Goal: Information Seeking & Learning: Find specific page/section

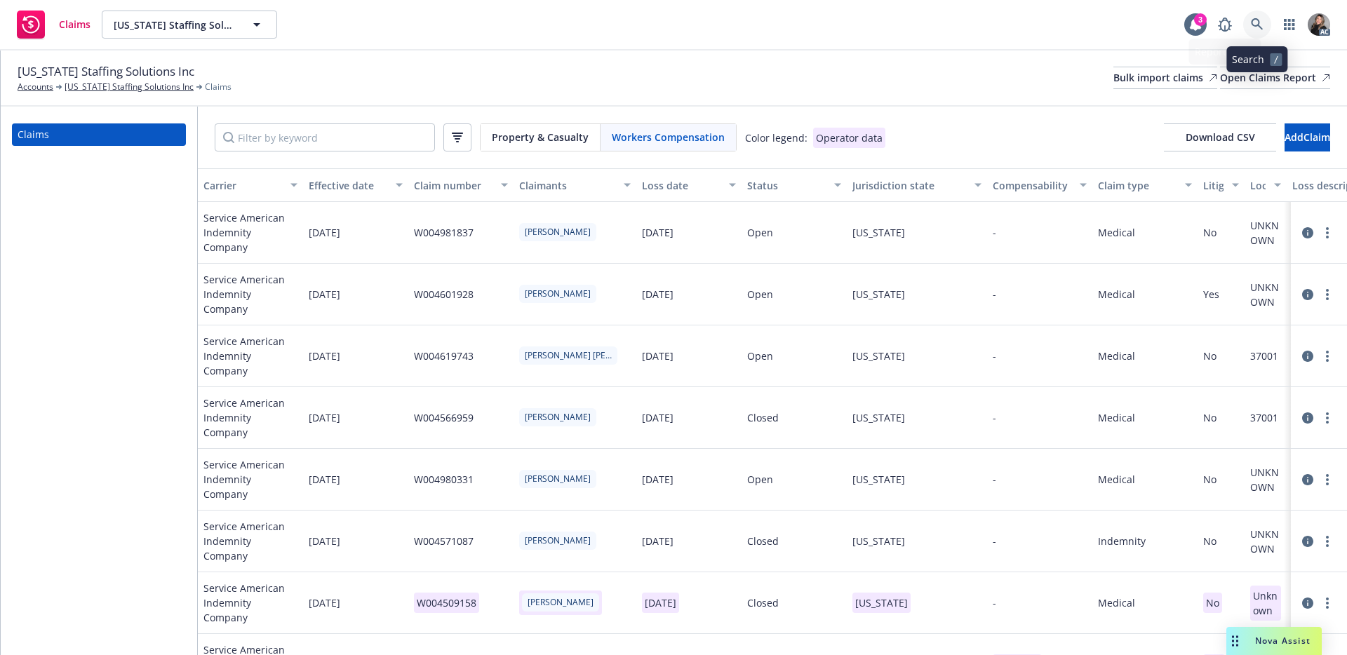
click at [1256, 23] on icon at bounding box center [1257, 24] width 13 height 13
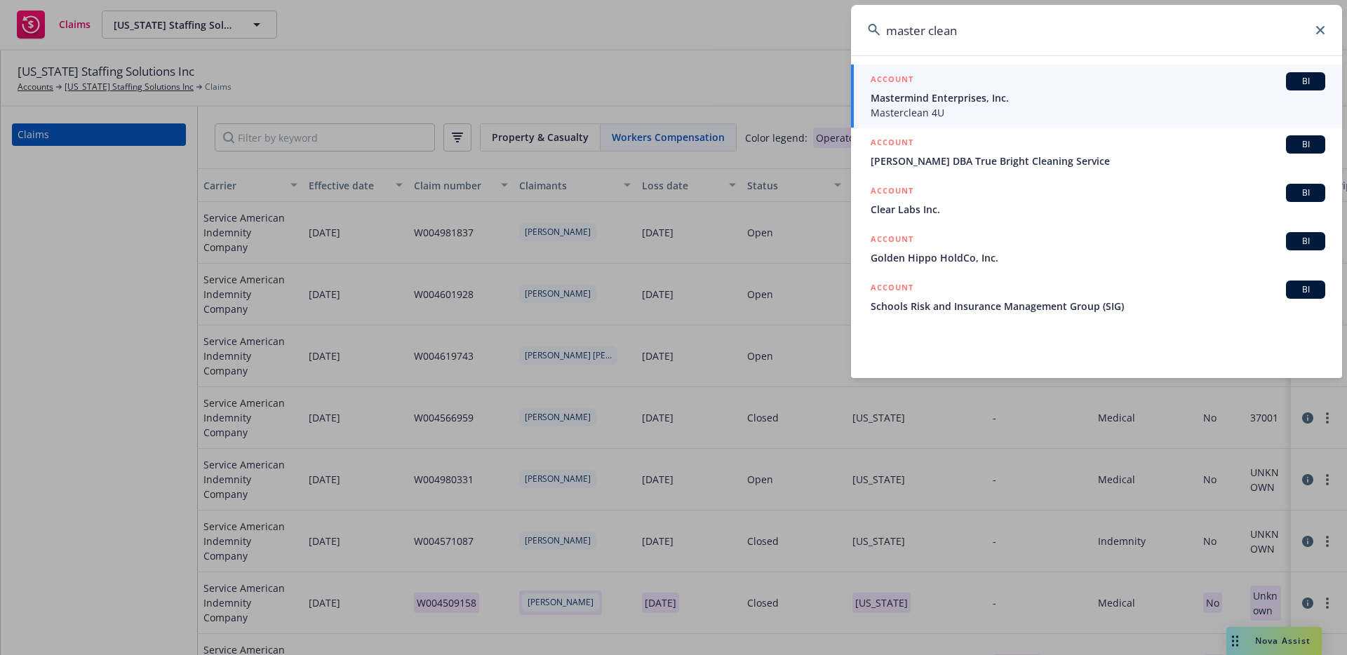
type input "master clean"
click at [941, 96] on span "Mastermind Enterprises, Inc." at bounding box center [1097, 97] width 455 height 15
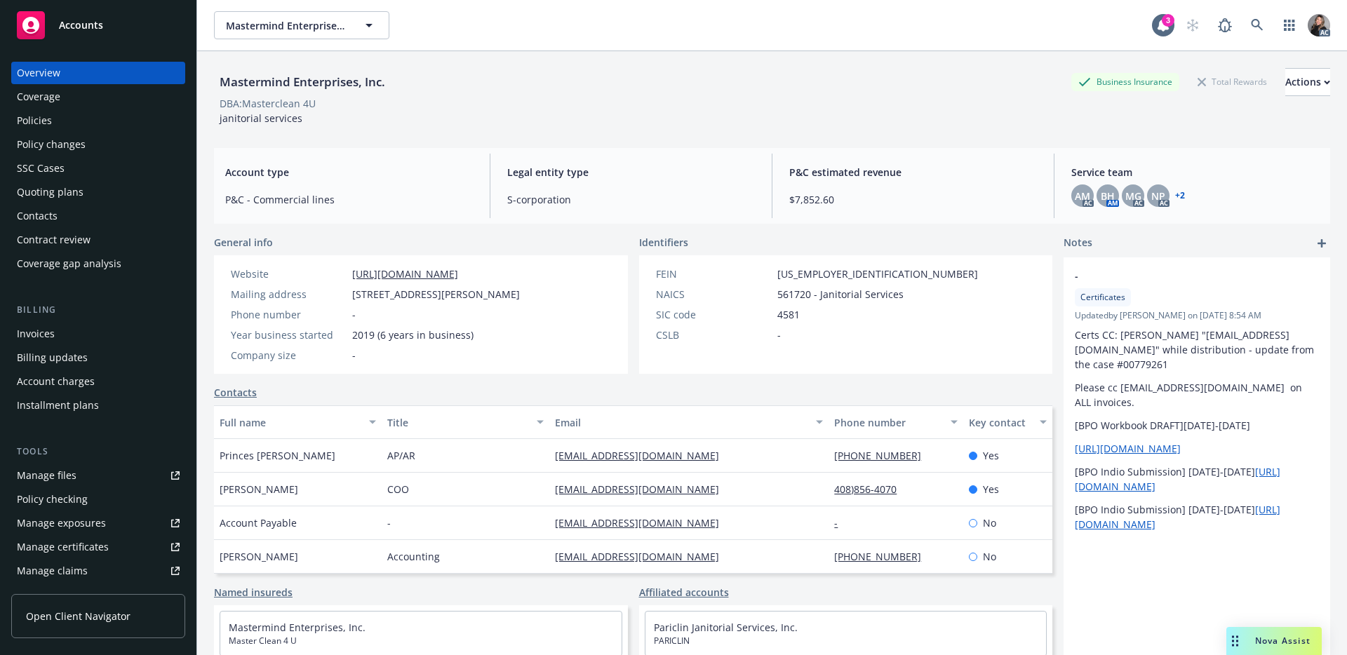
scroll to position [123, 0]
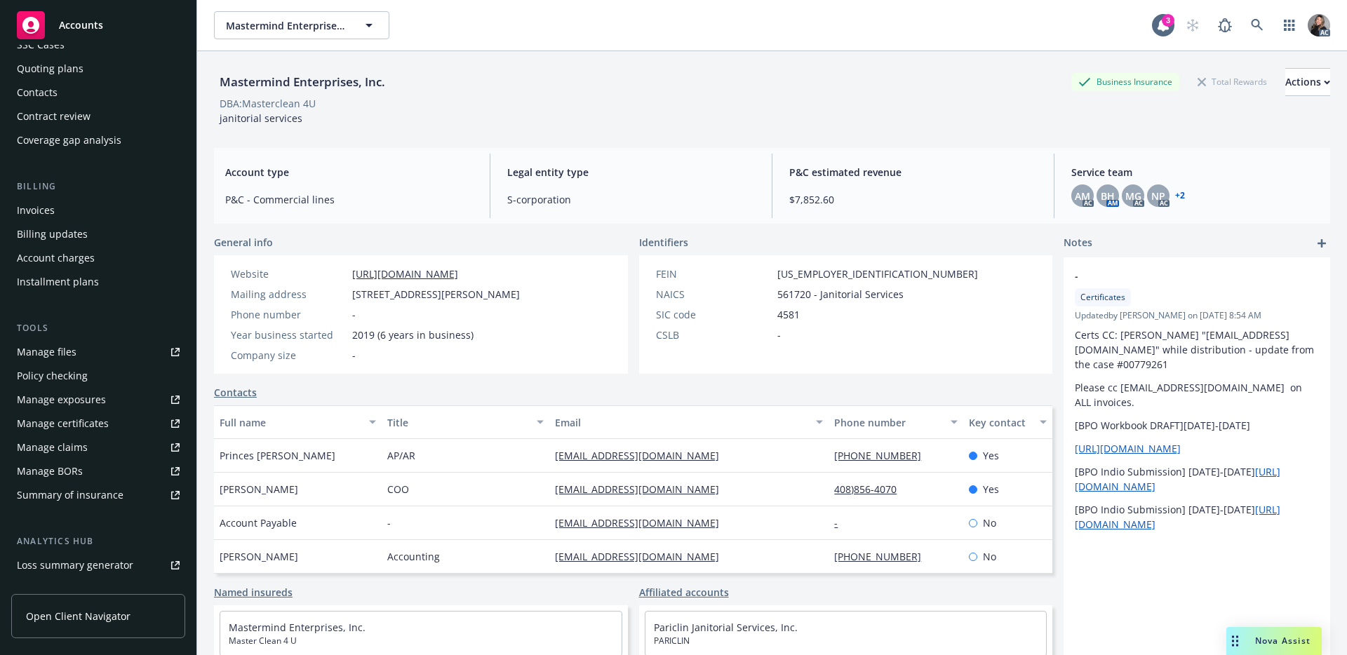
click at [35, 450] on div "Manage claims" at bounding box center [52, 447] width 71 height 22
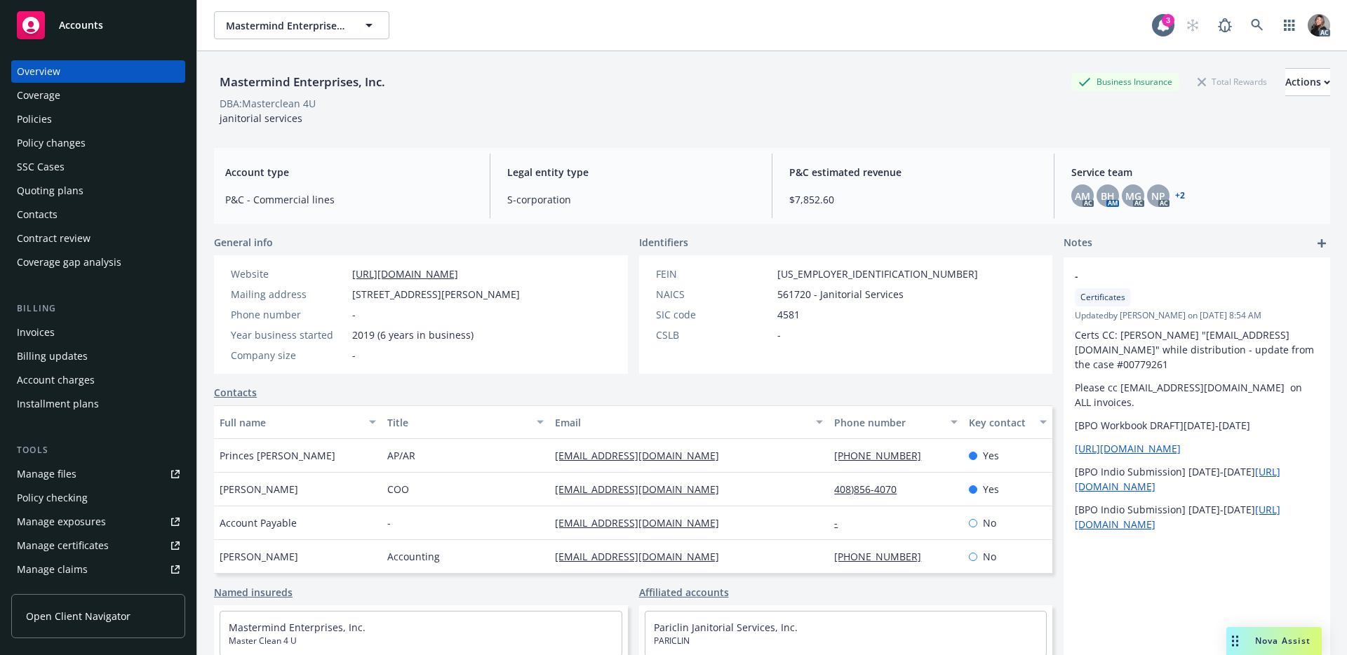
scroll to position [0, 0]
click at [52, 119] on div "Policies" at bounding box center [98, 120] width 163 height 22
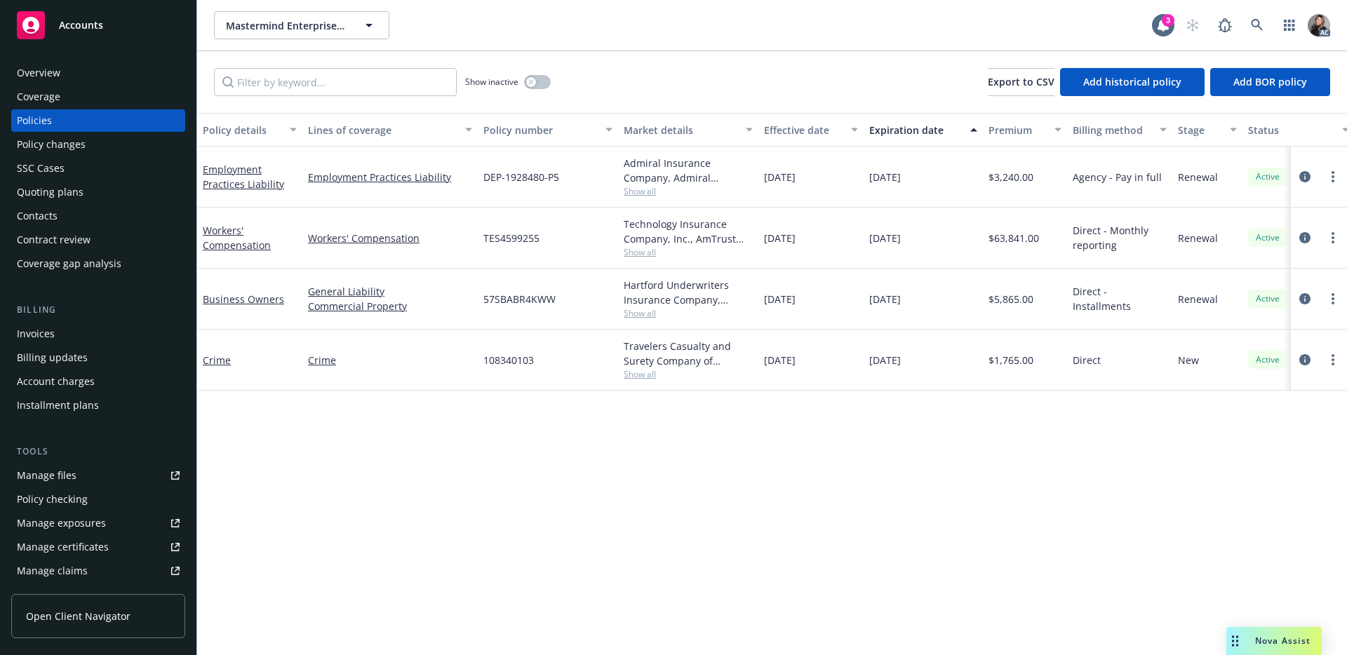
click at [639, 253] on span "Show all" at bounding box center [688, 252] width 129 height 12
click at [805, 425] on div "Policy details Lines of coverage Policy number Market details Effective date Ex…" at bounding box center [772, 384] width 1150 height 542
click at [1311, 241] on link "circleInformation" at bounding box center [1304, 237] width 17 height 17
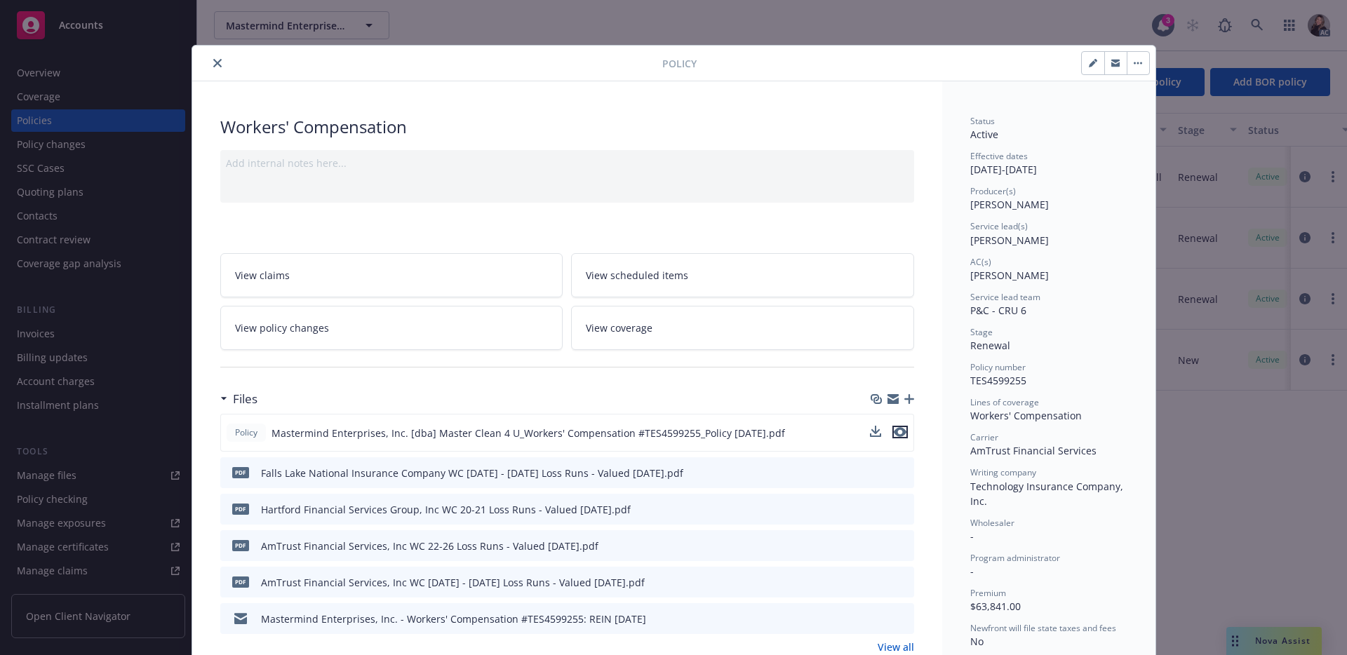
click at [900, 432] on icon "preview file" at bounding box center [900, 432] width 13 height 10
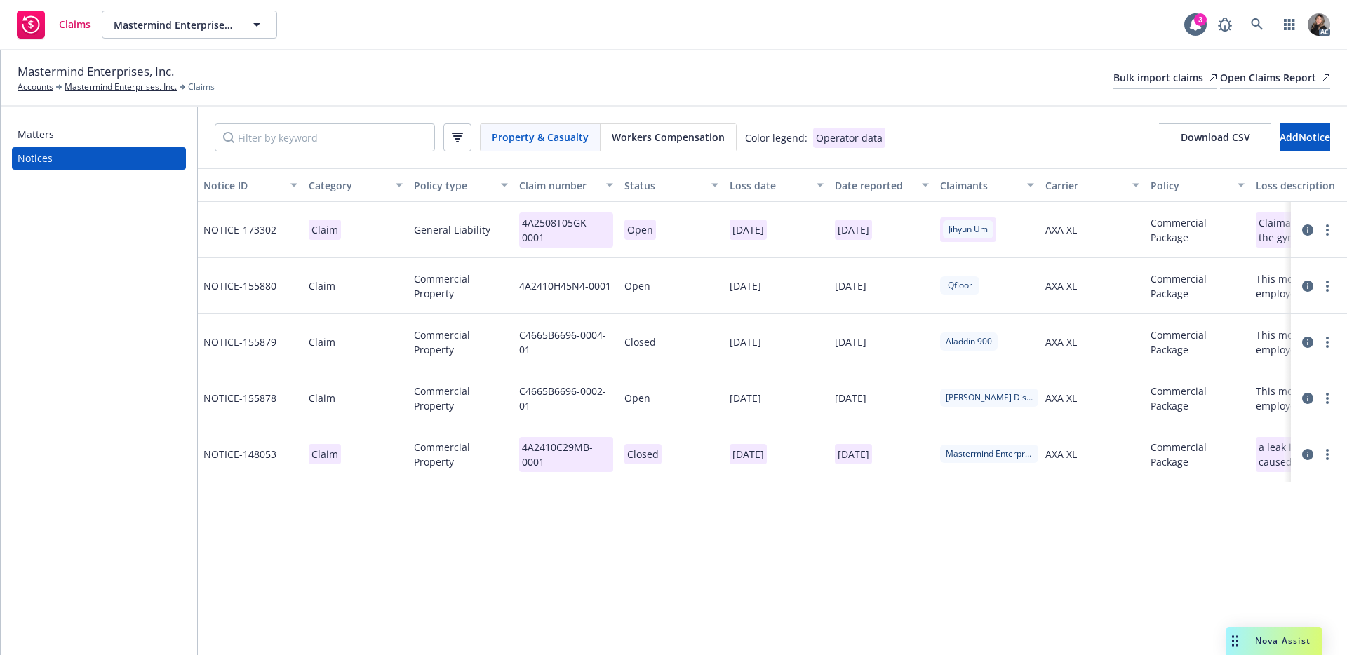
click at [668, 131] on span "Workers Compensation" at bounding box center [668, 137] width 113 height 15
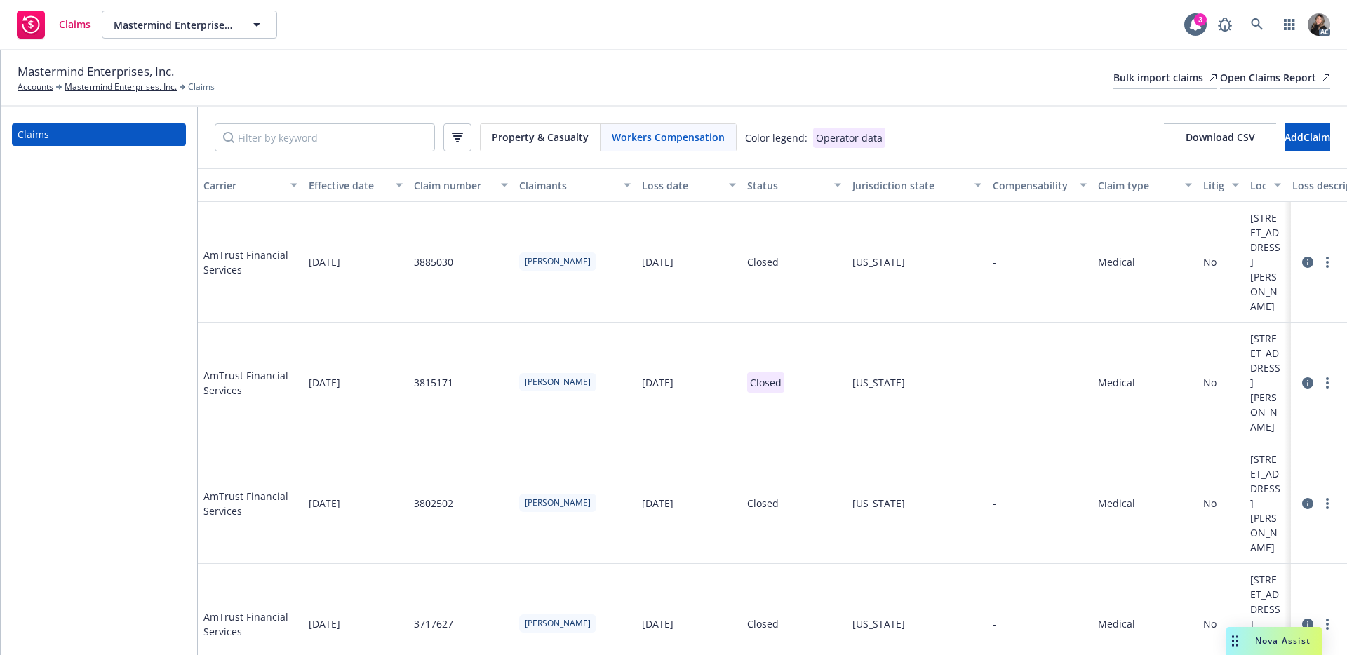
click at [759, 180] on div "Status" at bounding box center [786, 185] width 79 height 15
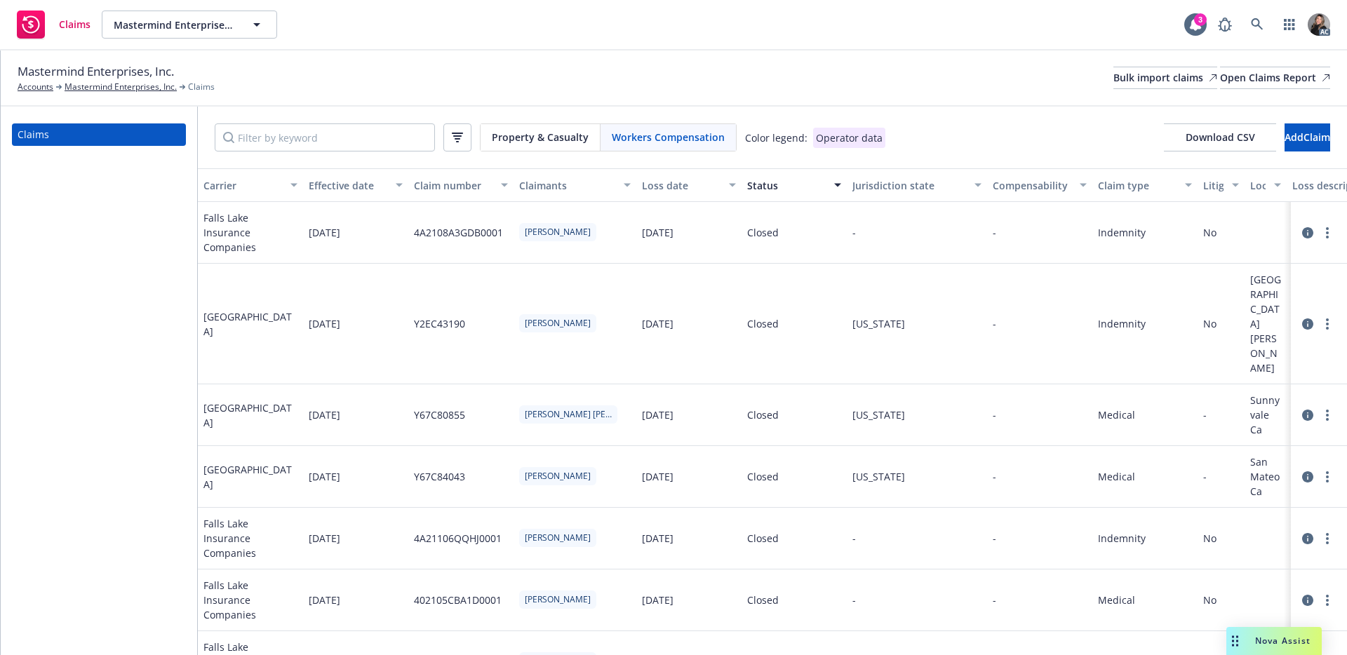
click at [779, 70] on div "Mastermind Enterprises, Inc. Accounts Mastermind Enterprises, Inc. Claims Bulk …" at bounding box center [674, 77] width 1312 height 31
